Goal: Transaction & Acquisition: Purchase product/service

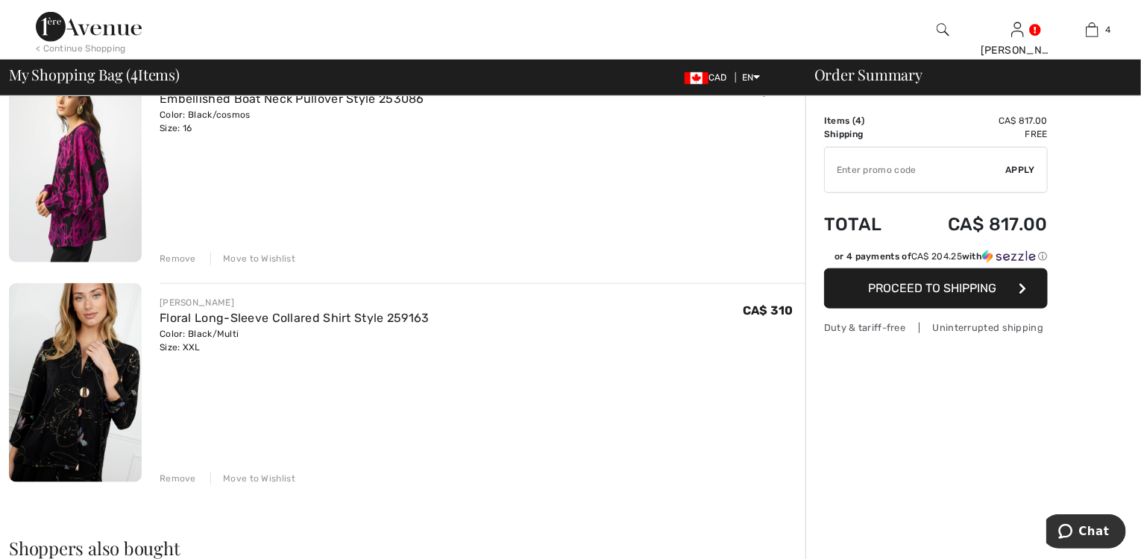
scroll to position [418, 0]
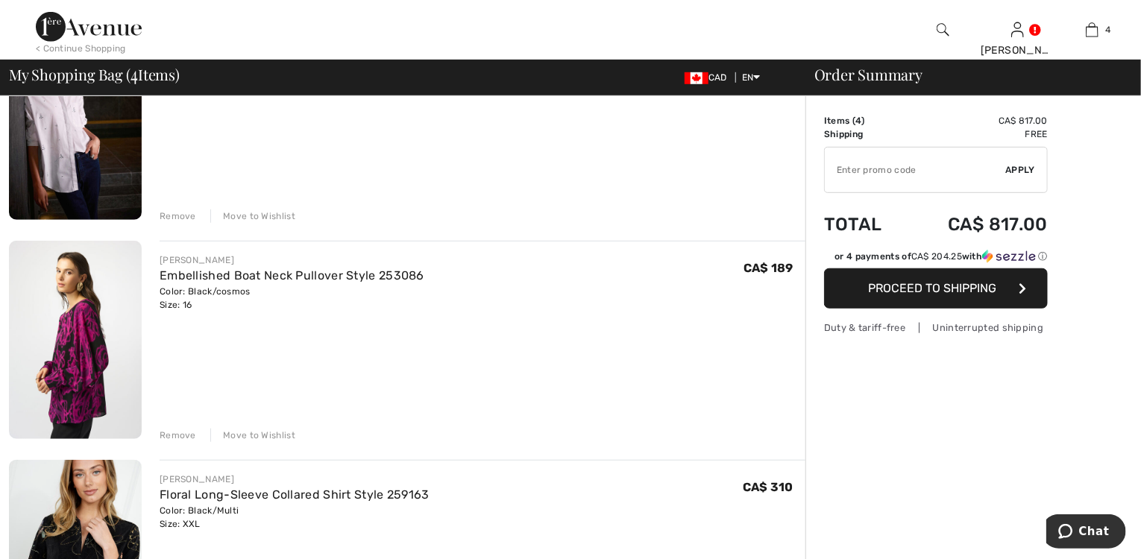
click at [166, 210] on div "Remove" at bounding box center [178, 216] width 37 height 13
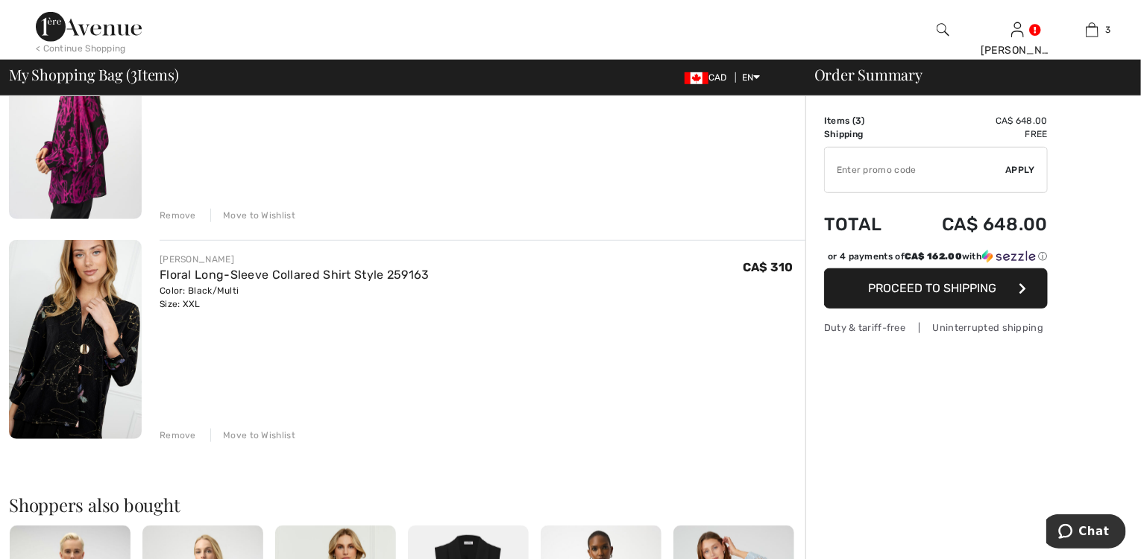
scroll to position [399, 0]
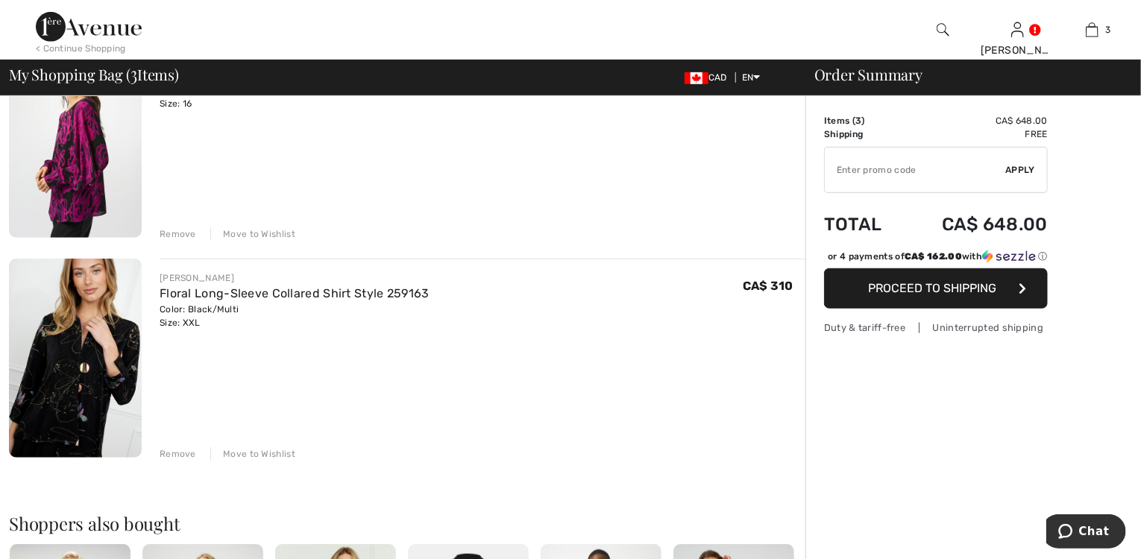
click at [176, 236] on div "Remove" at bounding box center [178, 233] width 37 height 13
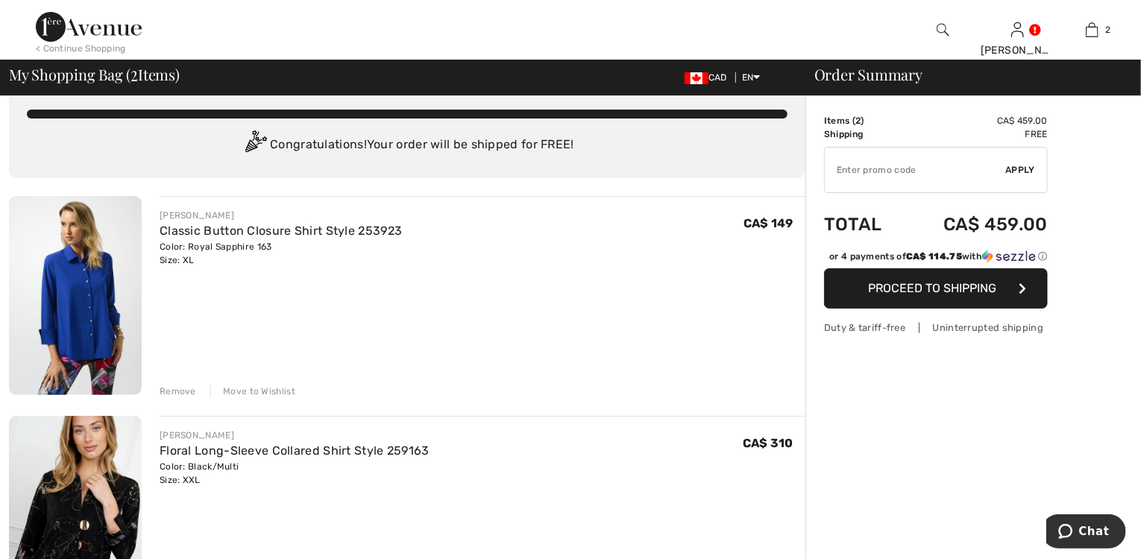
scroll to position [0, 0]
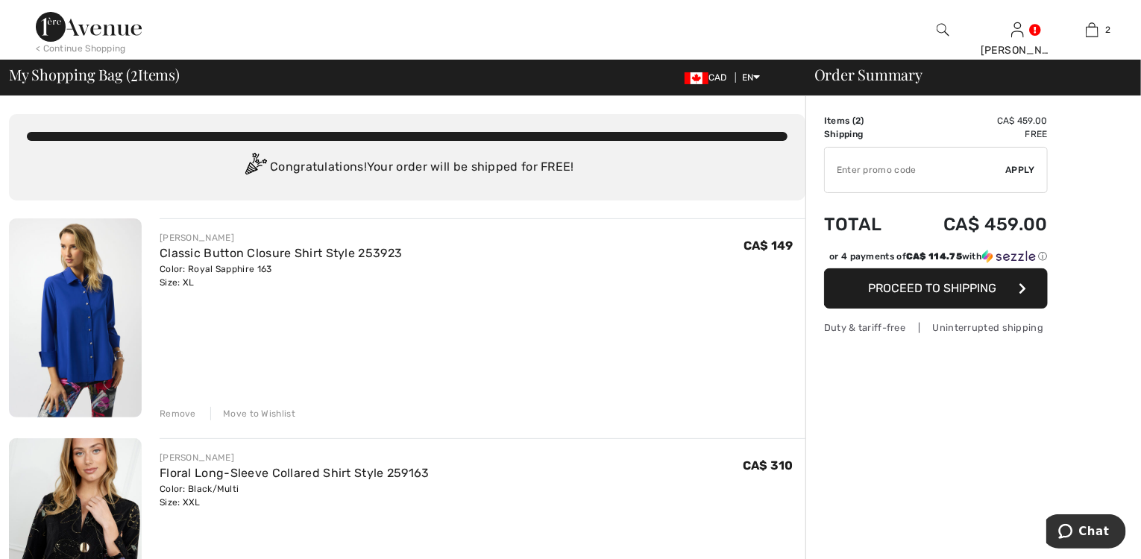
click at [190, 407] on div "Remove" at bounding box center [178, 413] width 37 height 13
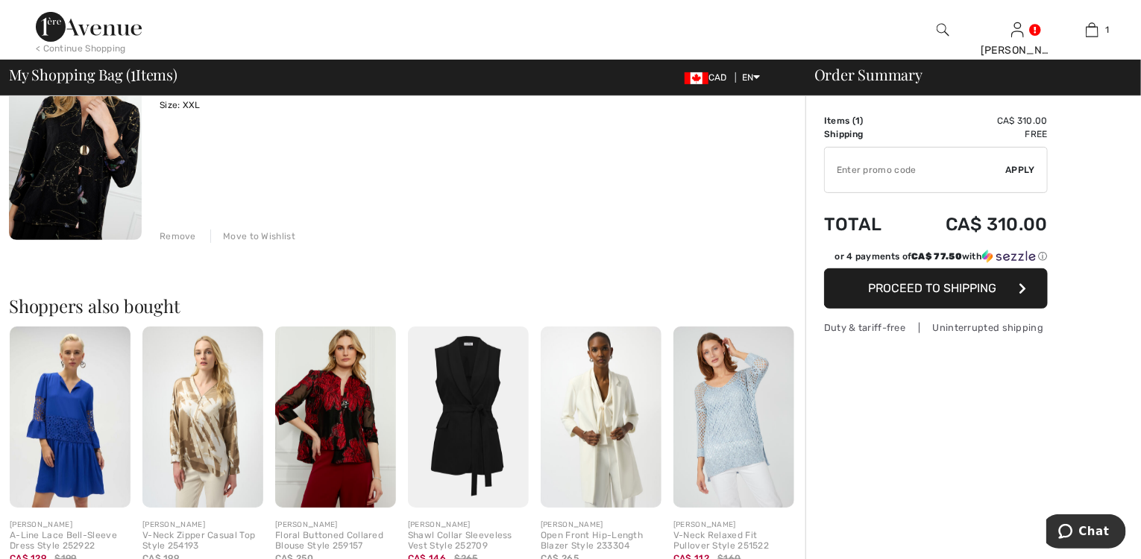
scroll to position [179, 0]
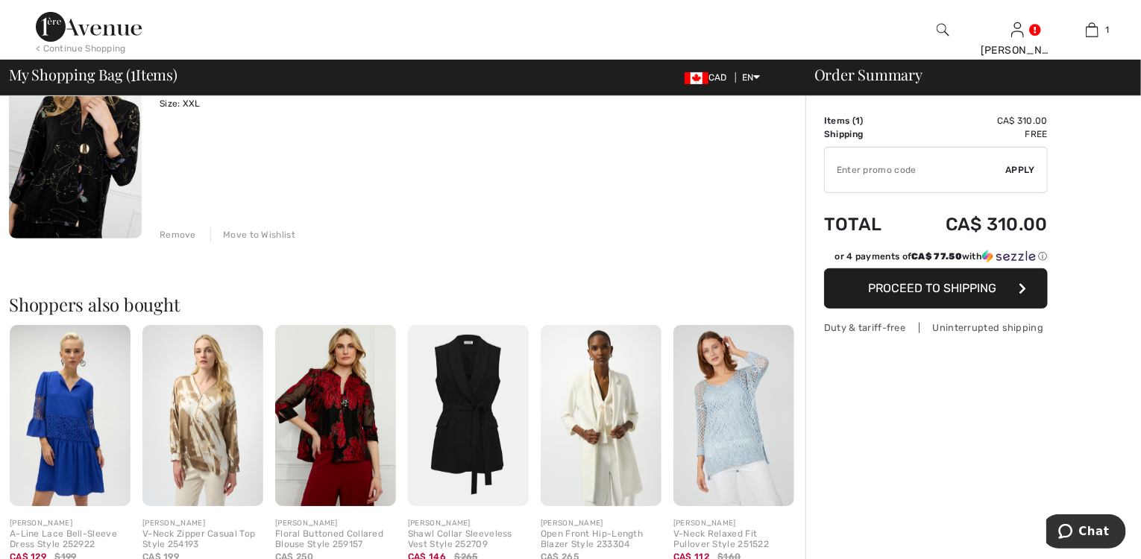
click at [81, 188] on img at bounding box center [75, 139] width 133 height 199
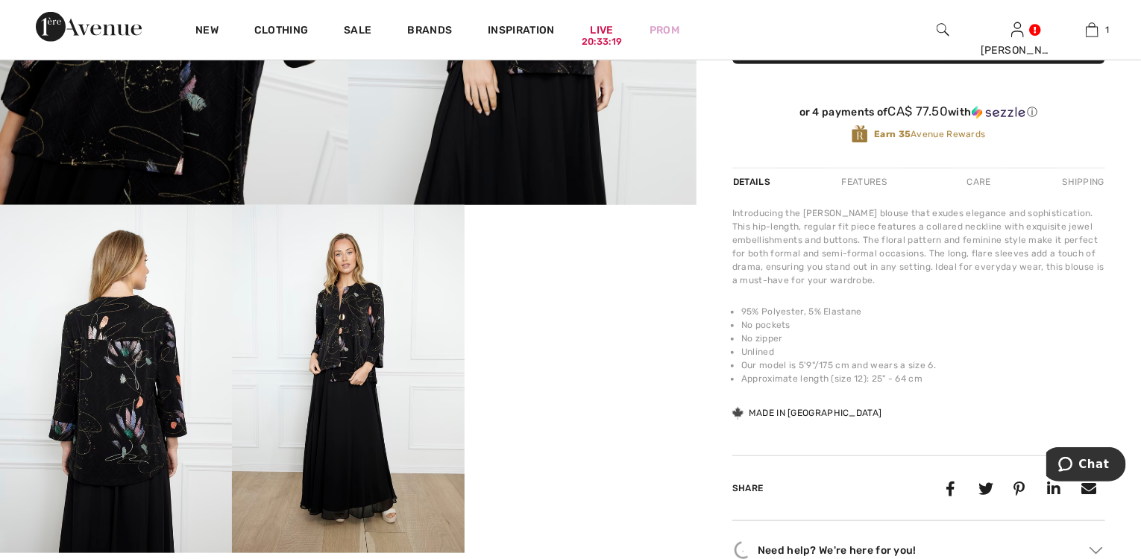
scroll to position [597, 0]
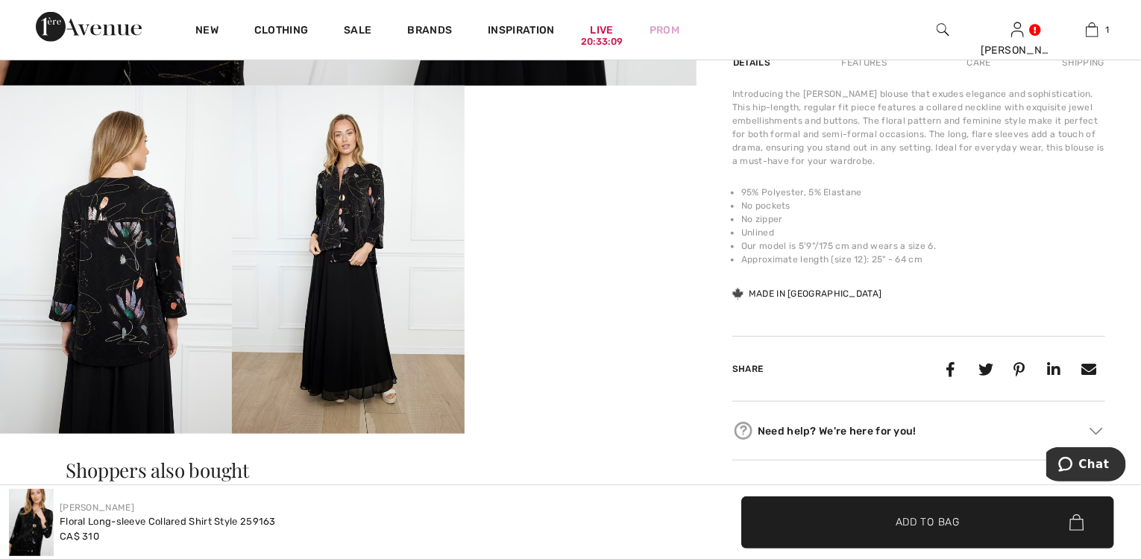
click at [128, 298] on img at bounding box center [116, 260] width 232 height 348
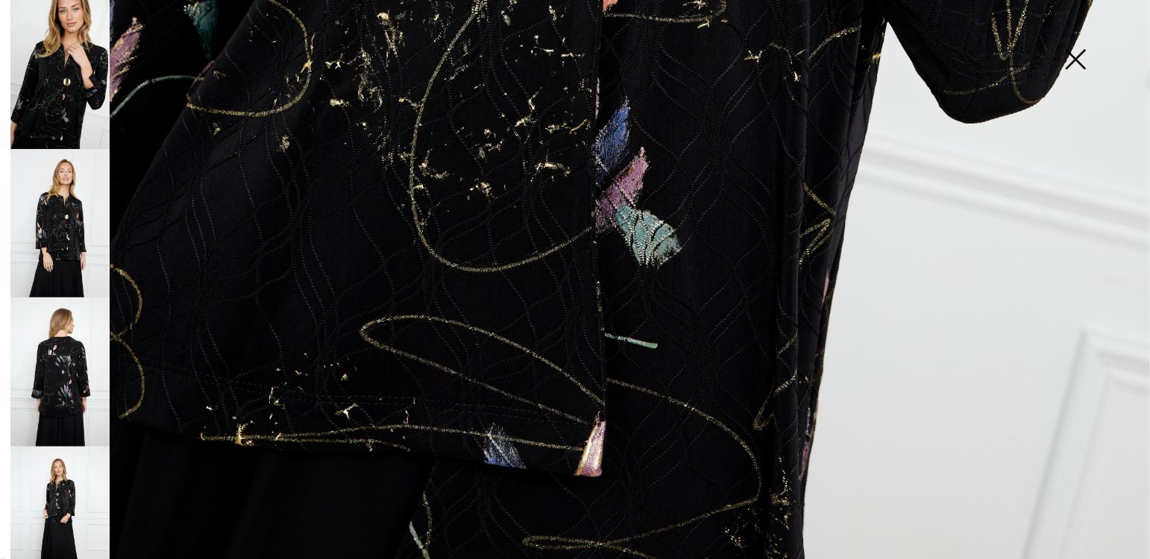
scroll to position [1152, 0]
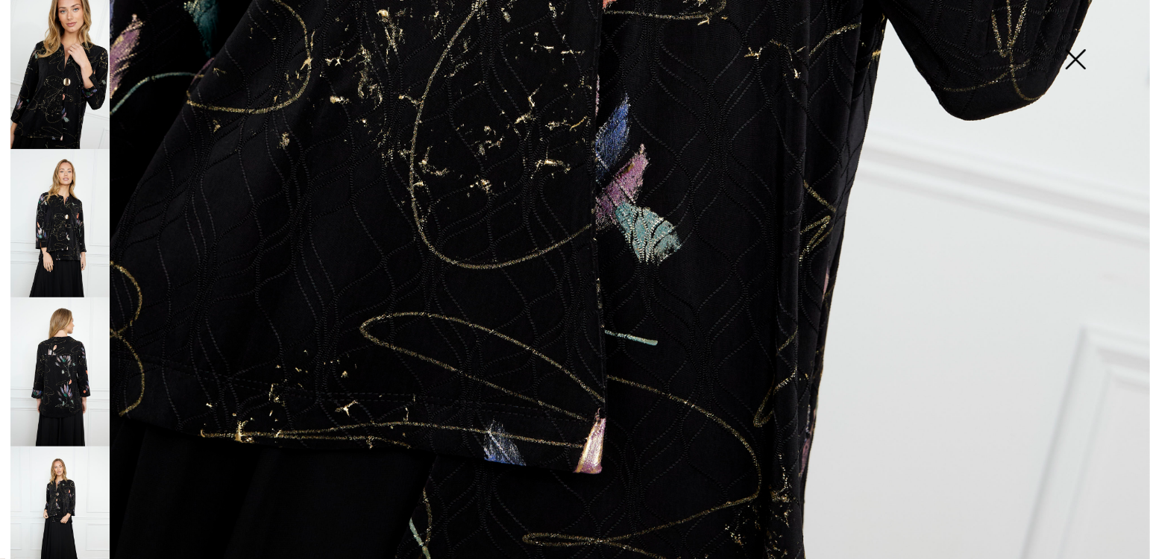
click at [60, 384] on img at bounding box center [59, 372] width 99 height 149
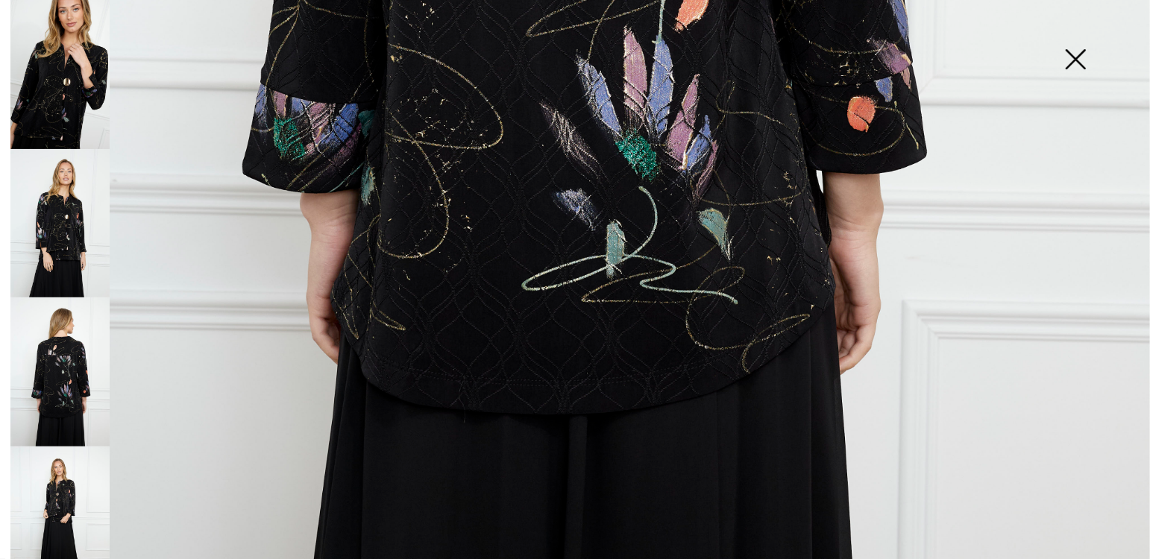
scroll to position [734, 0]
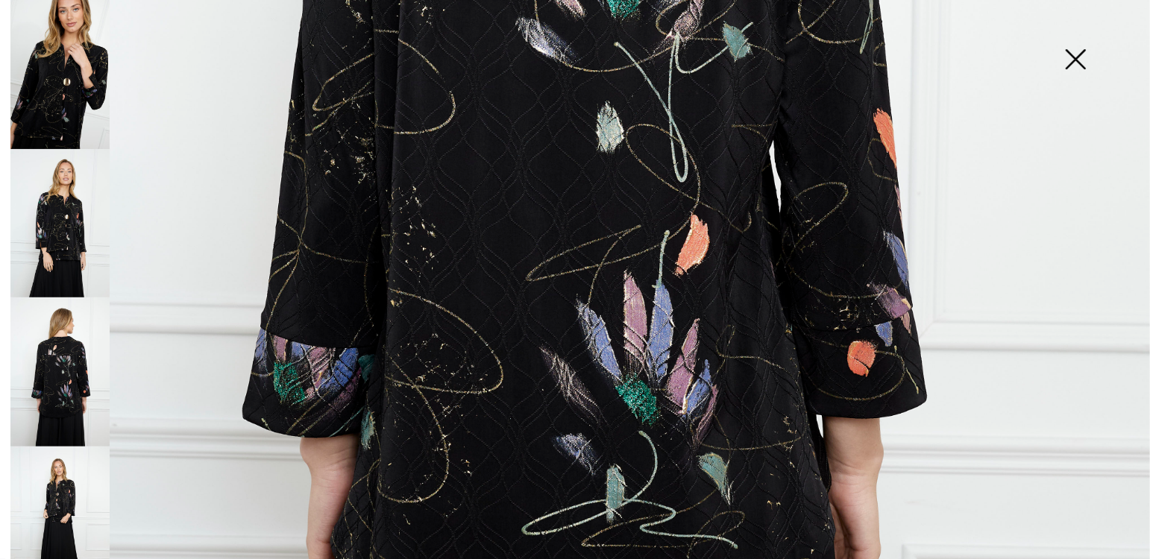
click at [635, 364] on img at bounding box center [575, 128] width 1150 height 1725
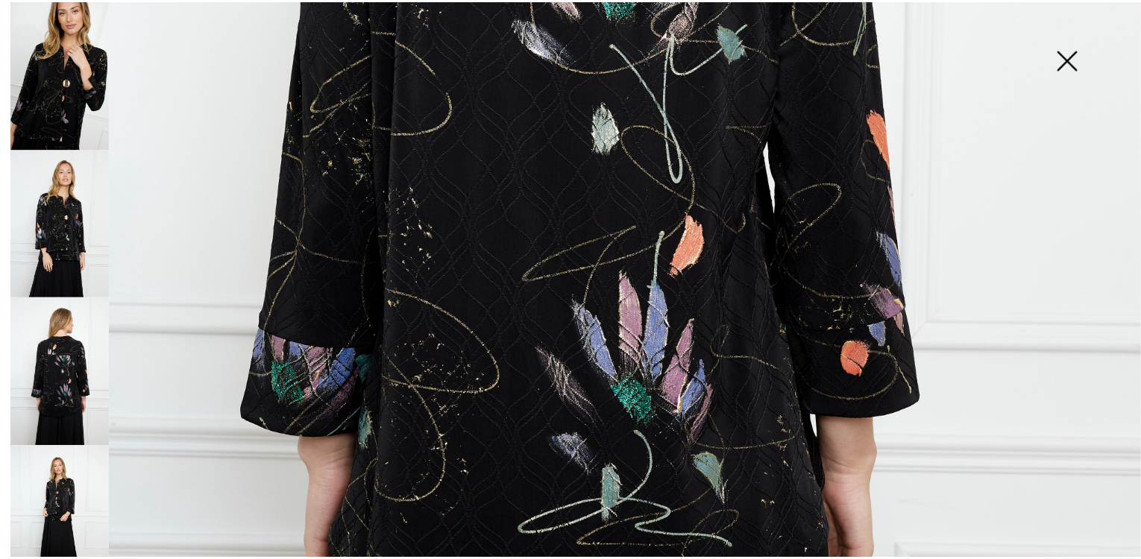
scroll to position [597, 0]
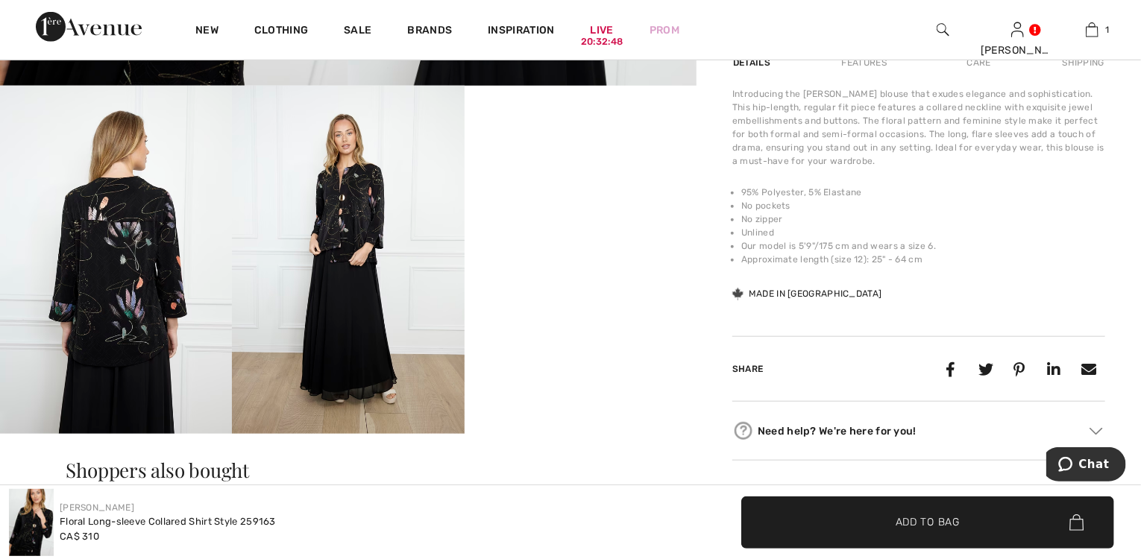
click at [357, 245] on img at bounding box center [348, 260] width 232 height 348
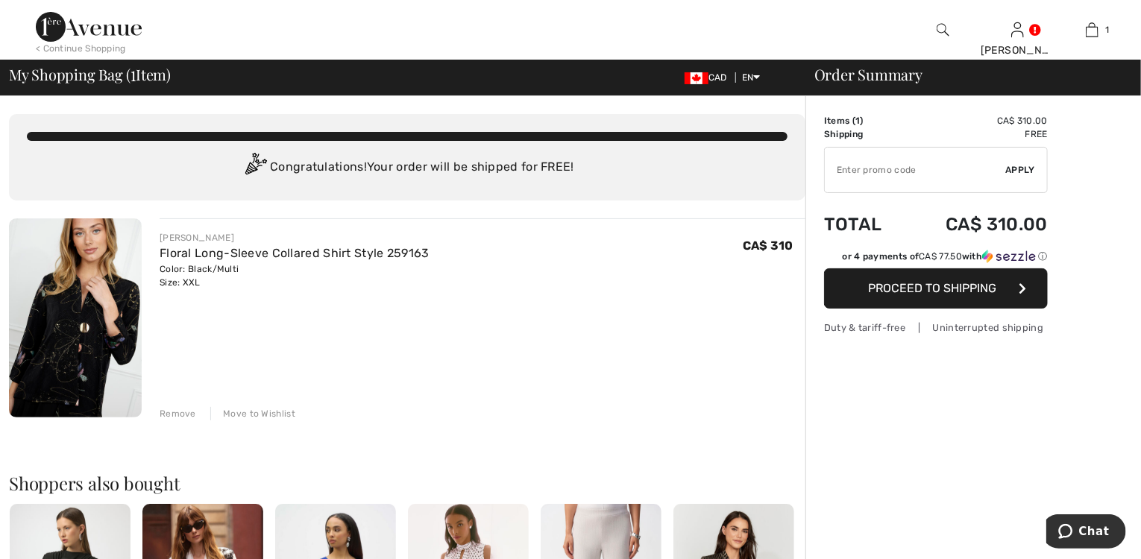
drag, startPoint x: 258, startPoint y: 295, endPoint x: 277, endPoint y: 552, distance: 257.3
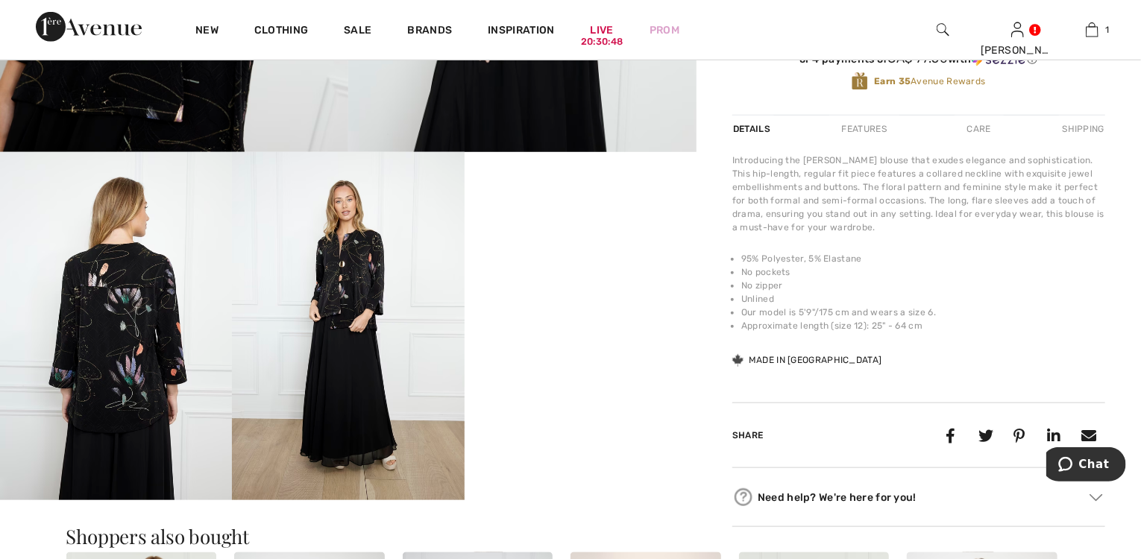
scroll to position [537, 0]
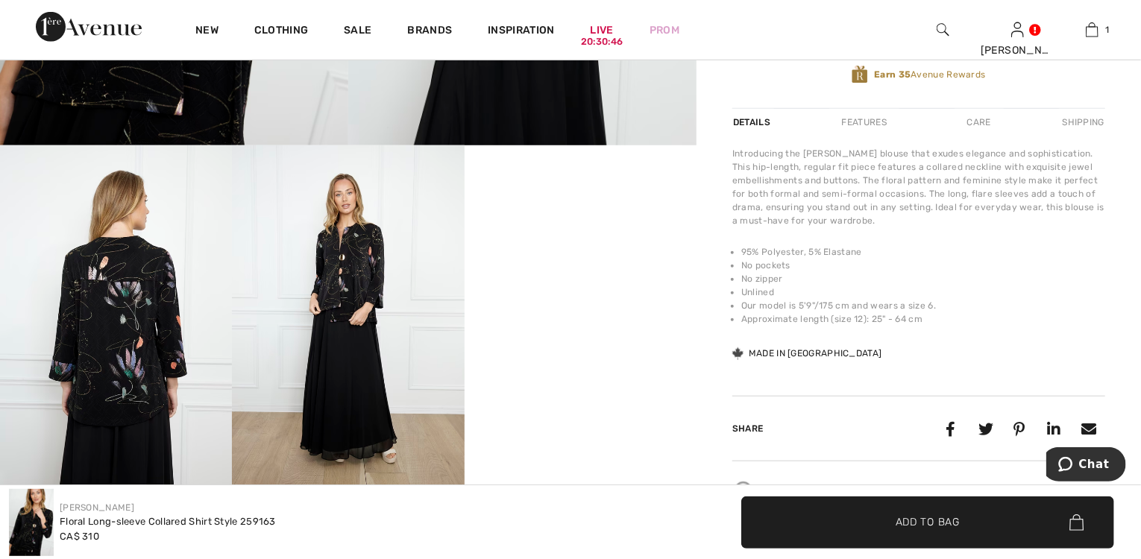
click at [125, 308] on img at bounding box center [116, 319] width 232 height 348
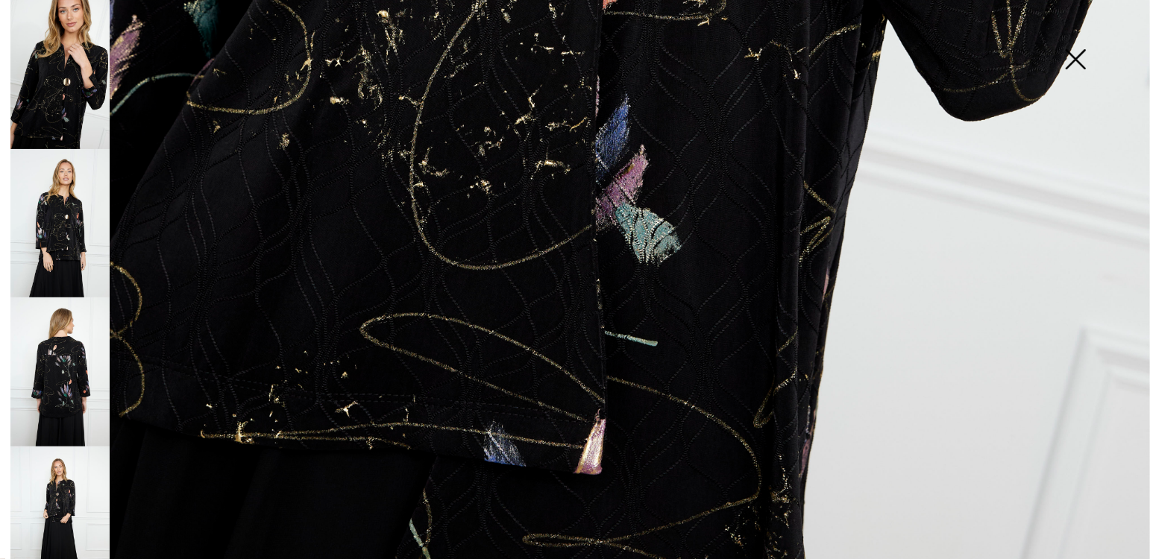
scroll to position [1152, 0]
click at [58, 350] on img at bounding box center [59, 372] width 99 height 149
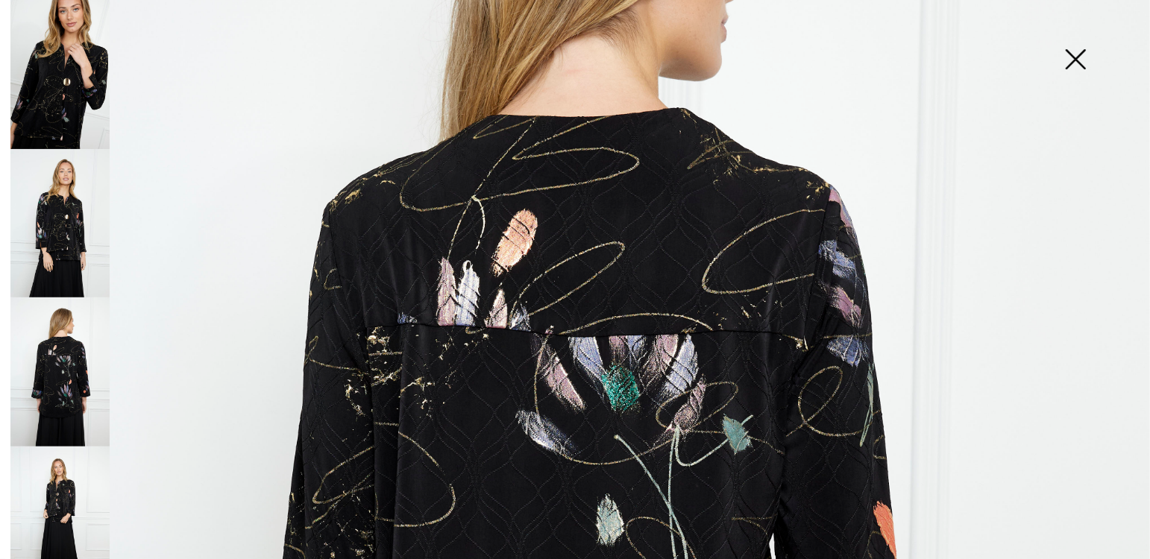
scroll to position [316, 0]
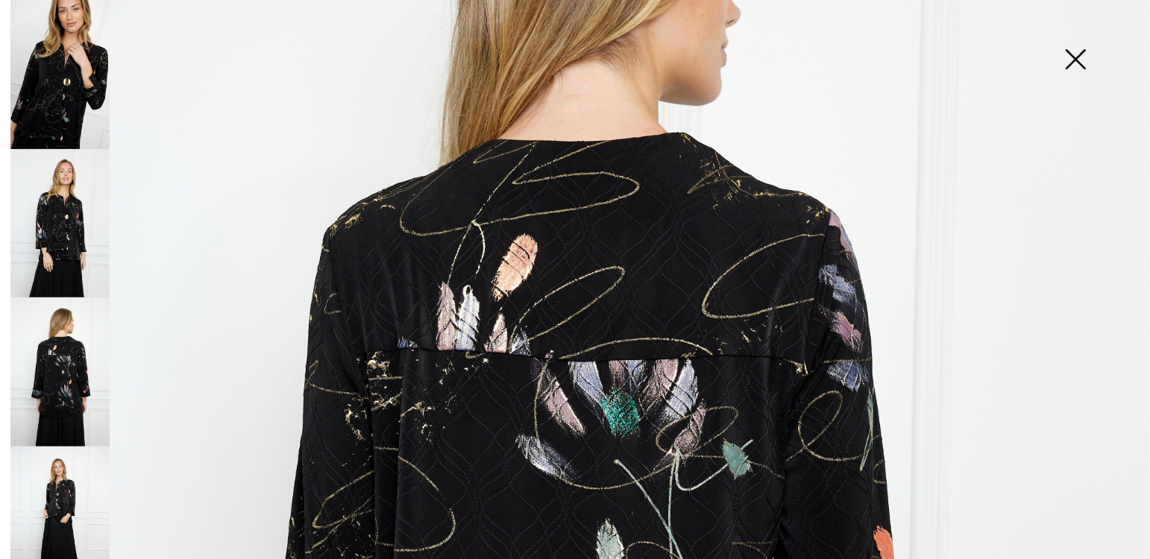
click at [1082, 57] on img at bounding box center [1075, 60] width 75 height 77
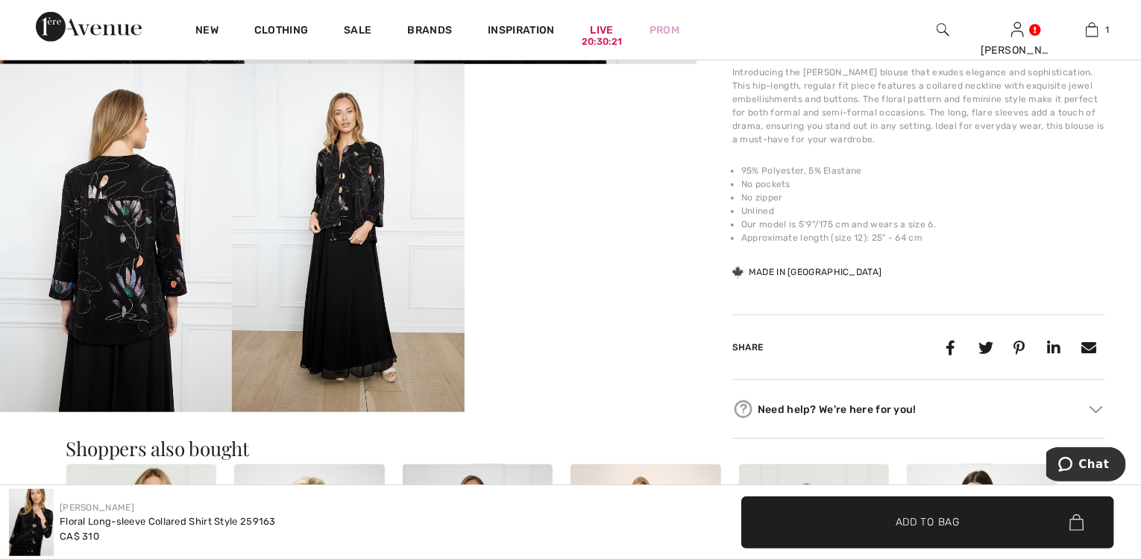
scroll to position [716, 0]
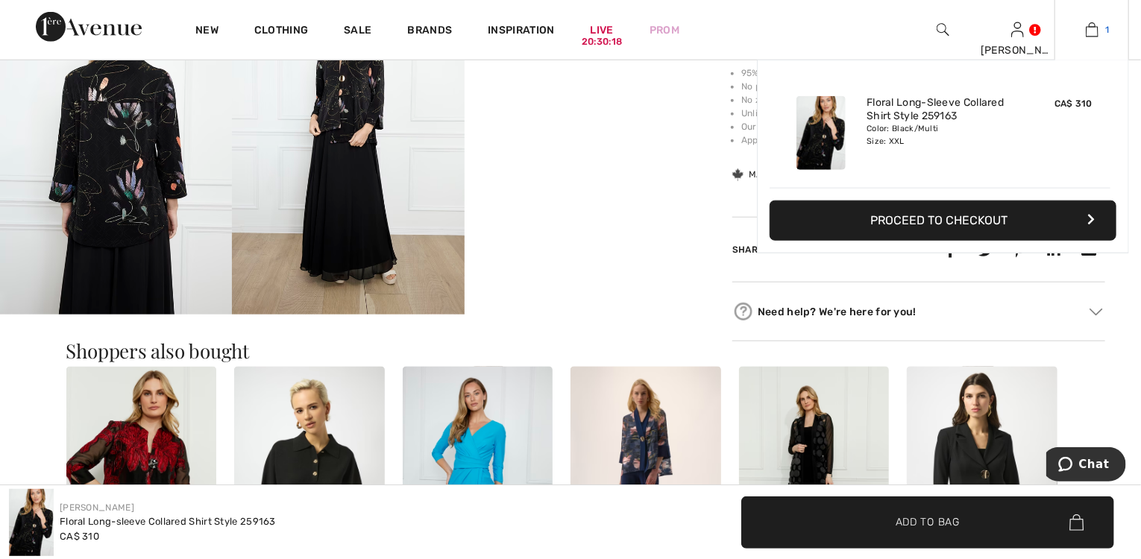
click at [1099, 30] on link "1" at bounding box center [1091, 30] width 73 height 18
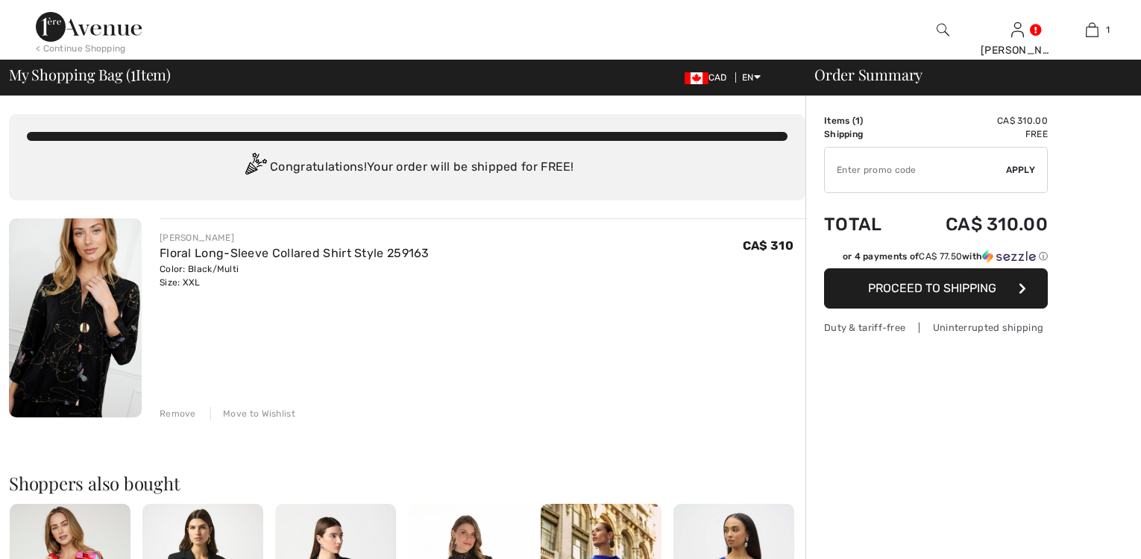
click at [922, 269] on button "Proceed to Shipping" at bounding box center [936, 289] width 224 height 40
click at [930, 283] on span "Proceed to Shipping" at bounding box center [932, 288] width 128 height 14
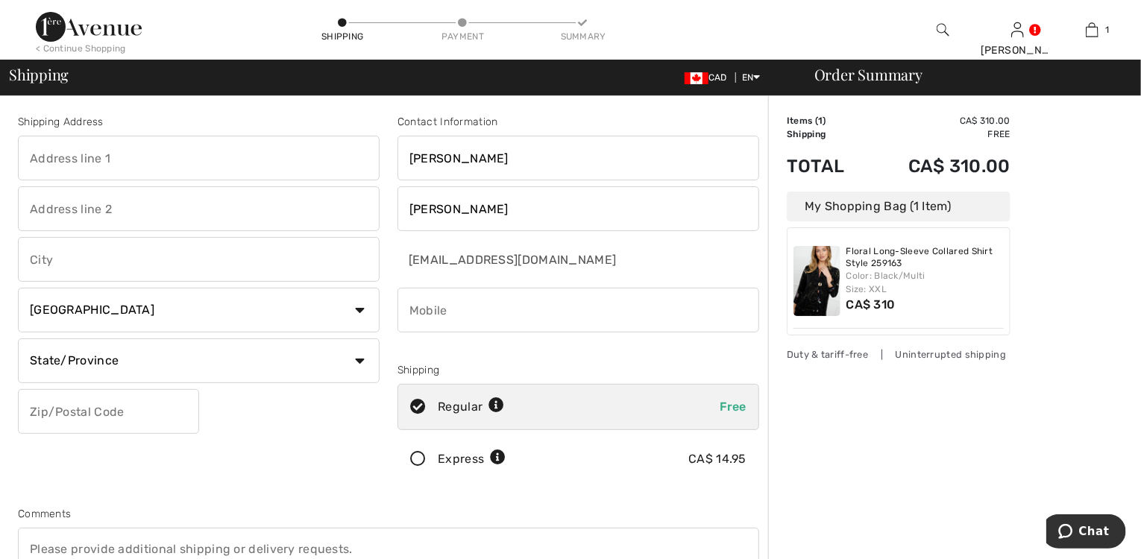
click at [40, 163] on input "text" at bounding box center [199, 158] width 362 height 45
type input "1002-700 boul. Du Carrefour"
type input "Gatineau"
select select "QC"
type input "J8T 0H3"
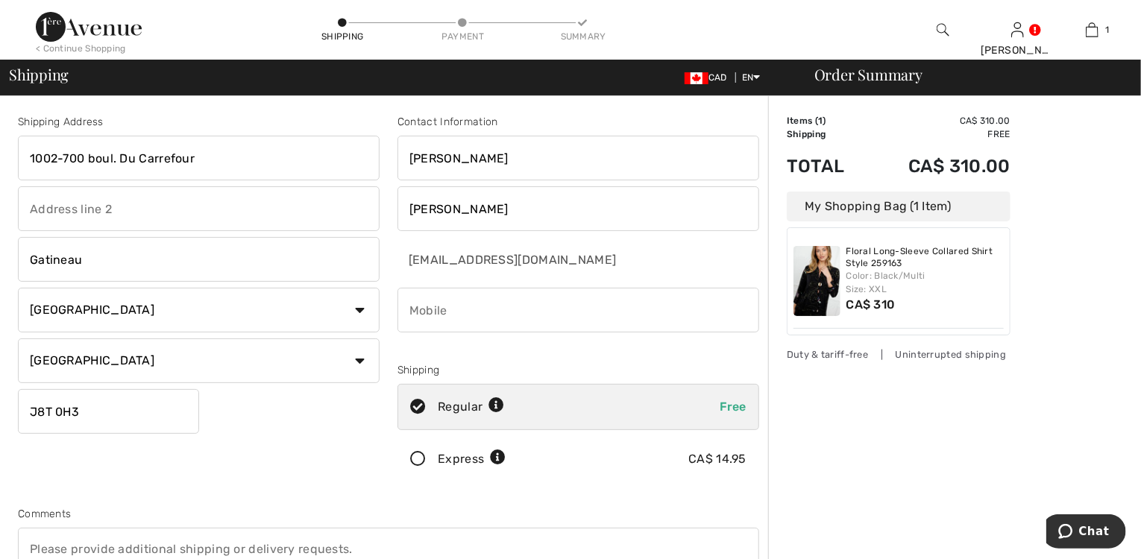
type input "8196357158"
type input "J8T0H3"
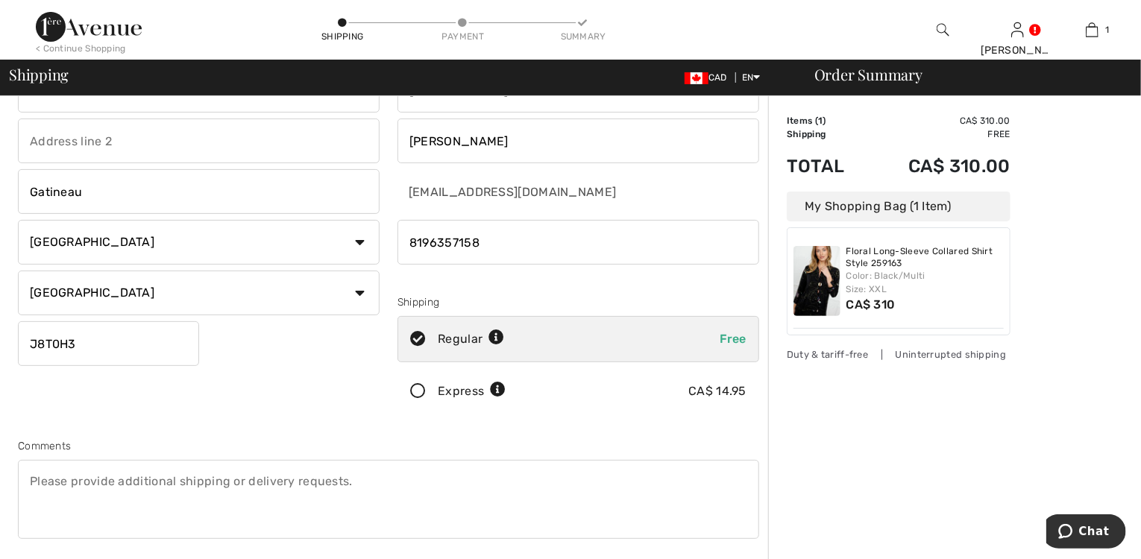
scroll to position [239, 0]
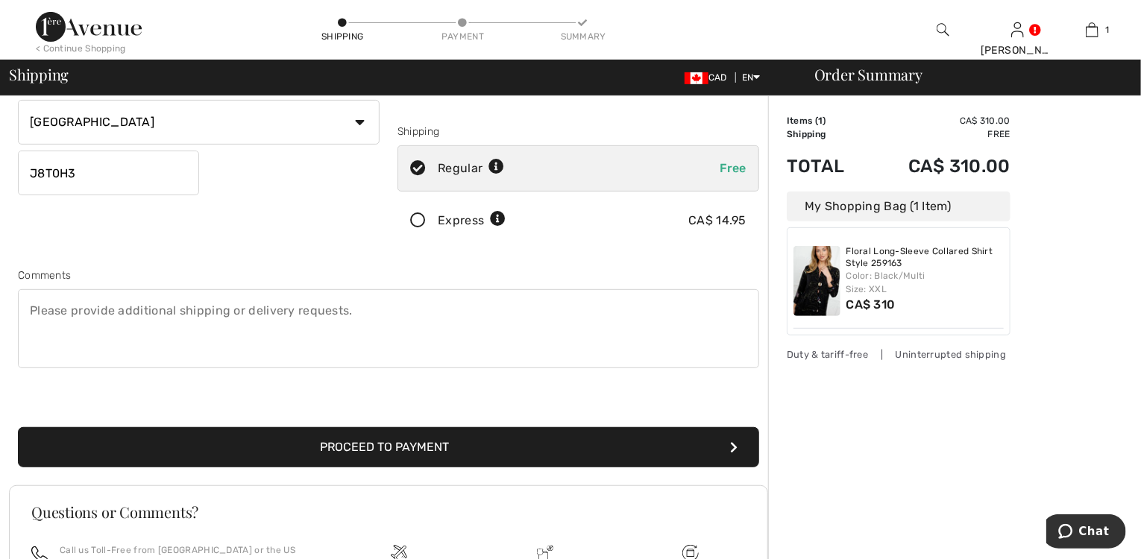
click at [381, 441] on button "Proceed to Payment" at bounding box center [388, 447] width 741 height 40
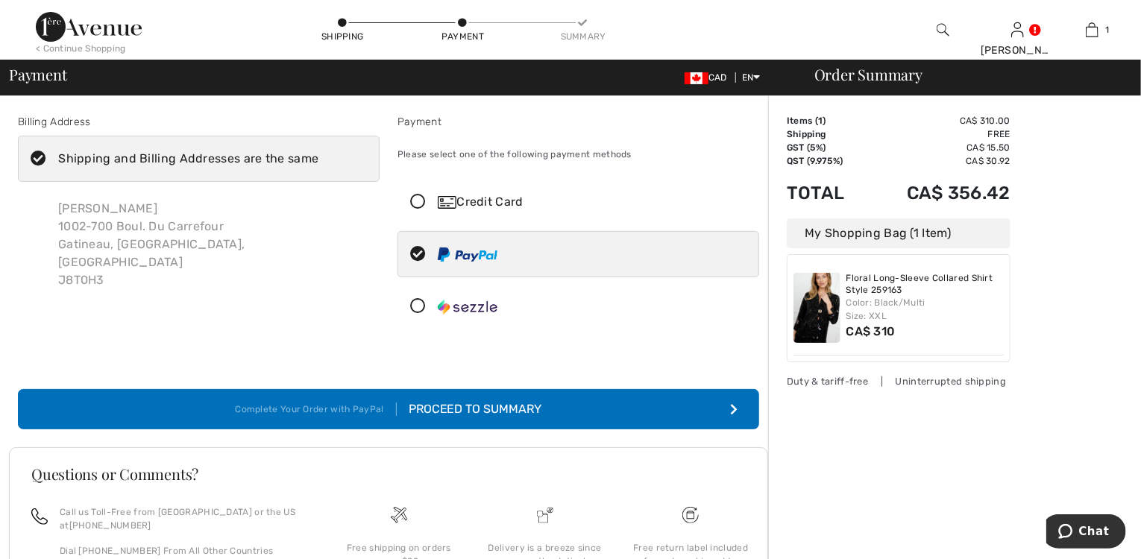
click at [418, 301] on icon at bounding box center [418, 307] width 40 height 16
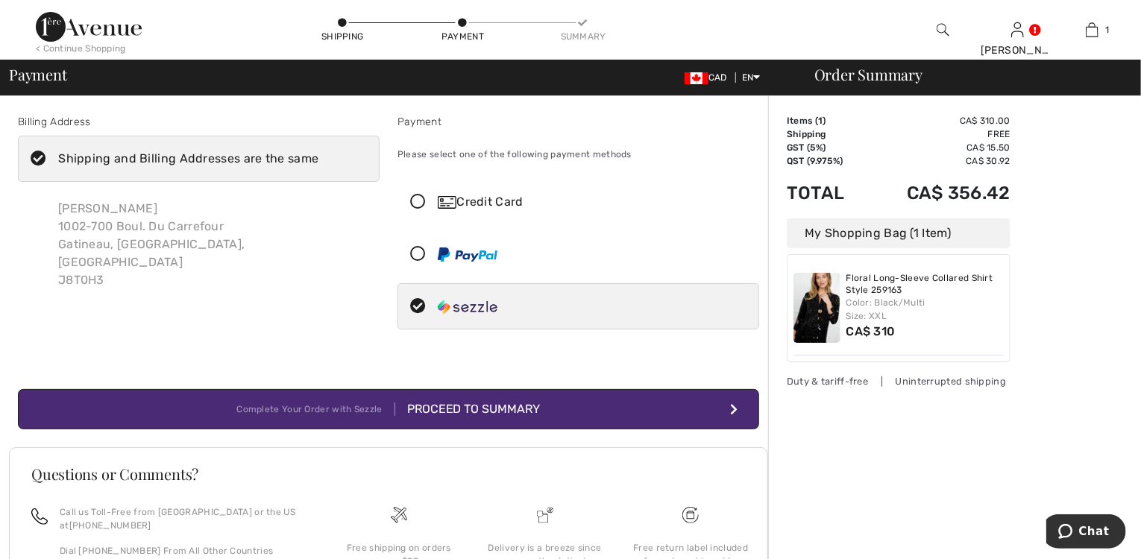
click at [525, 414] on div "Proceed to Summary" at bounding box center [467, 410] width 145 height 18
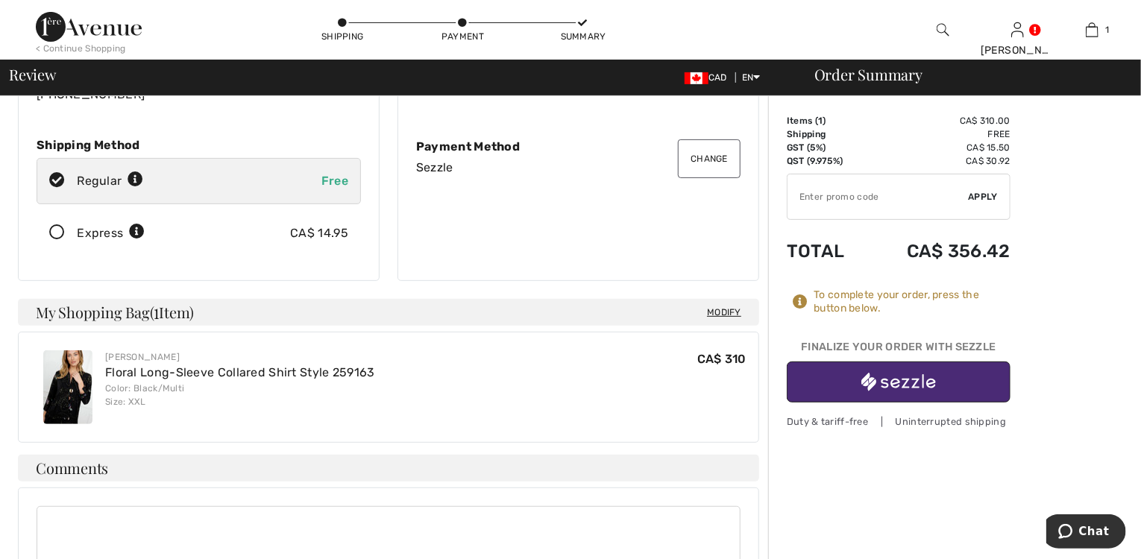
scroll to position [179, 0]
click at [903, 380] on img "button" at bounding box center [899, 382] width 75 height 19
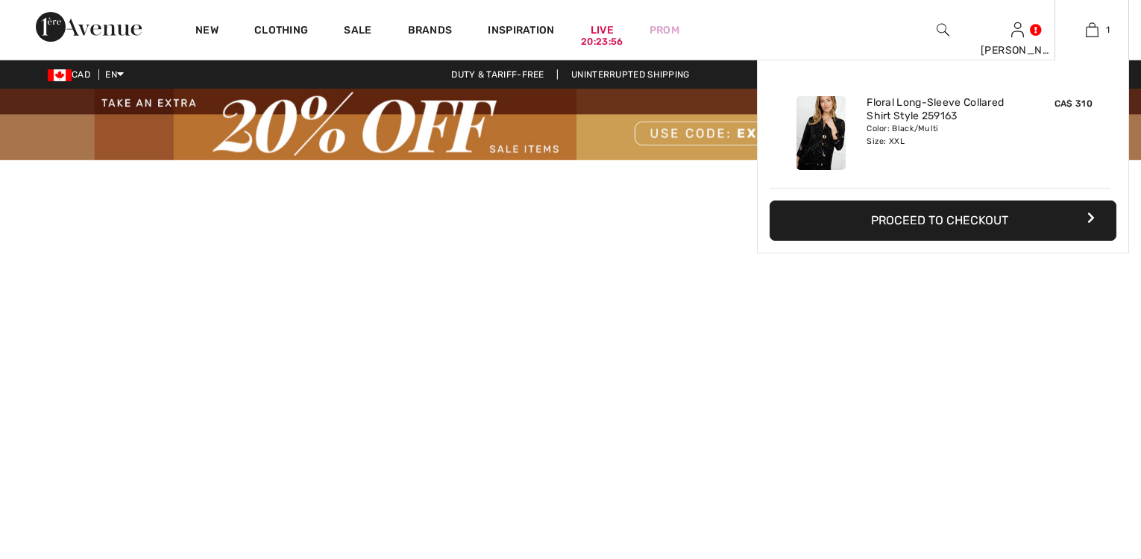
checkbox input "true"
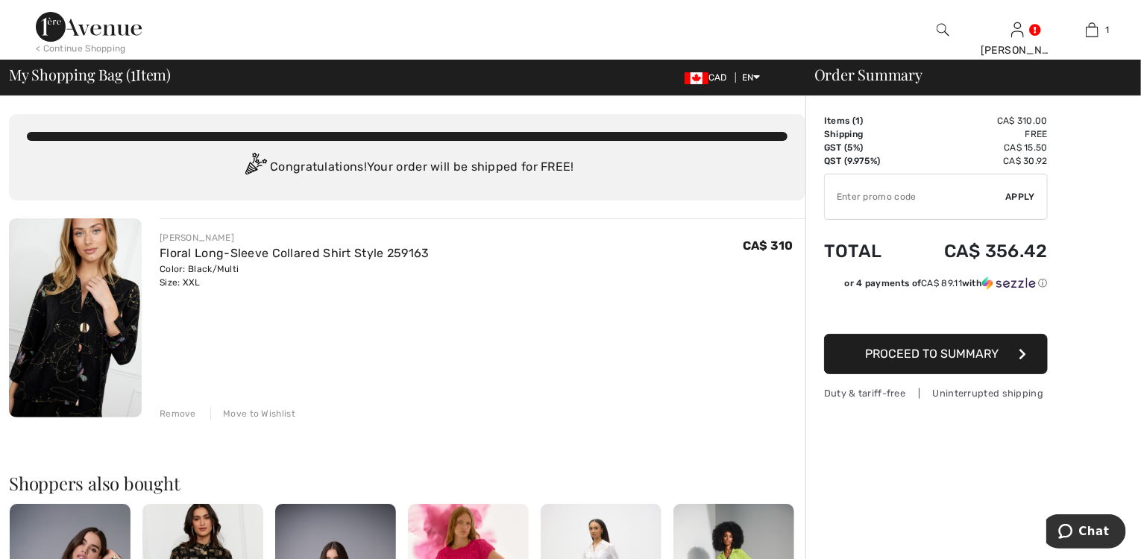
click at [73, 330] on img at bounding box center [75, 318] width 133 height 199
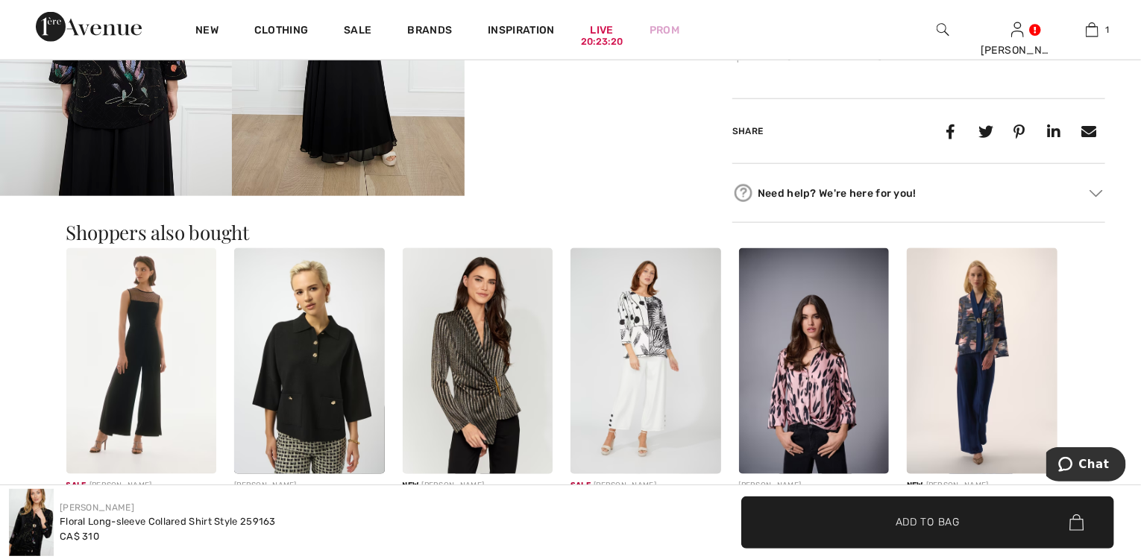
scroll to position [835, 0]
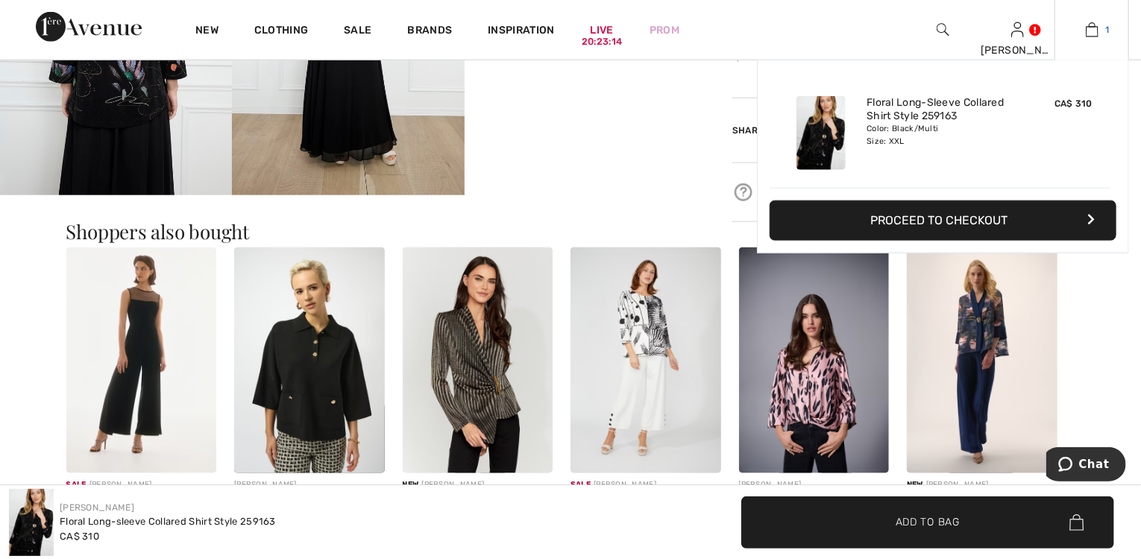
click at [1098, 29] on img at bounding box center [1092, 30] width 13 height 18
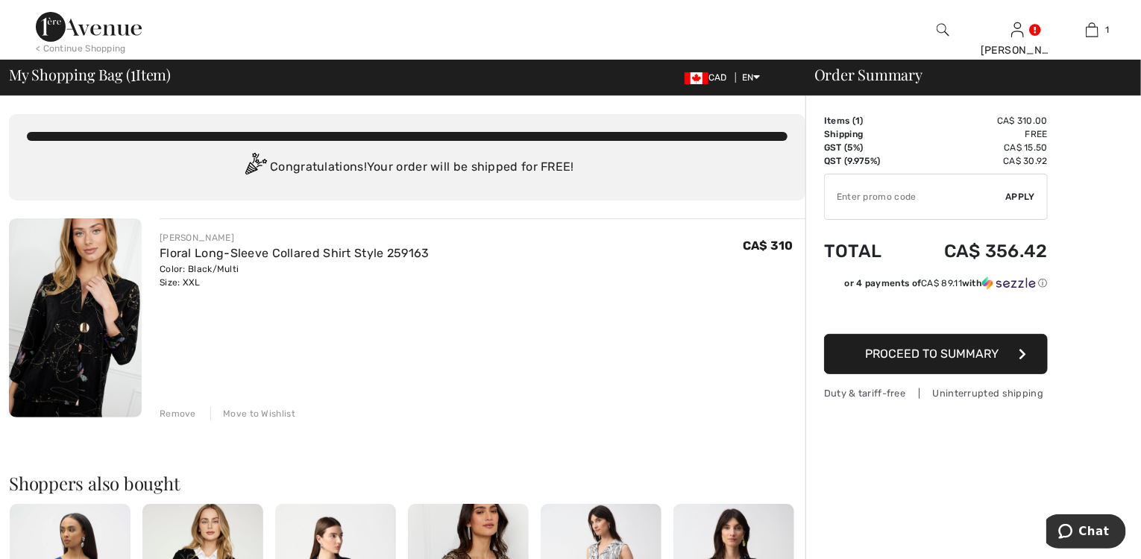
click at [902, 354] on span "Proceed to Summary" at bounding box center [933, 354] width 134 height 14
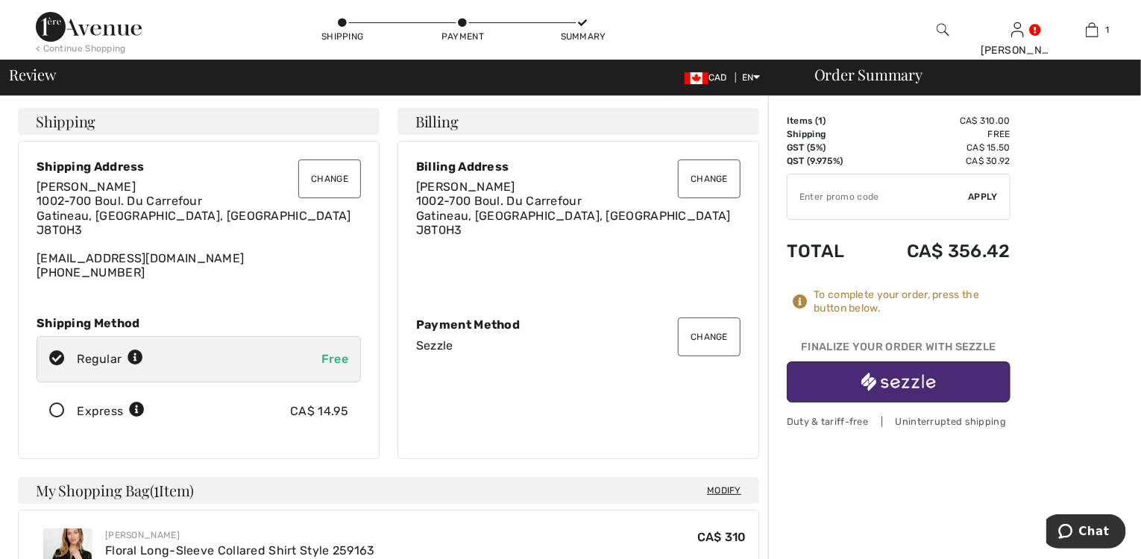
click at [901, 386] on img "button" at bounding box center [899, 382] width 75 height 19
